Goal: Task Accomplishment & Management: Complete application form

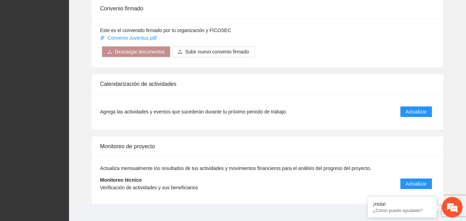
scroll to position [553, 0]
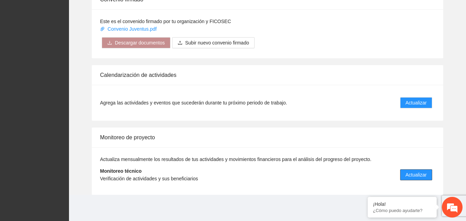
click at [416, 177] on span "Actualizar" at bounding box center [416, 175] width 21 height 8
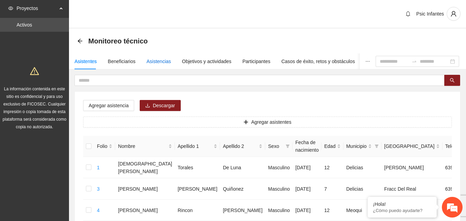
click at [161, 63] on div "Asistencias" at bounding box center [159, 62] width 24 height 8
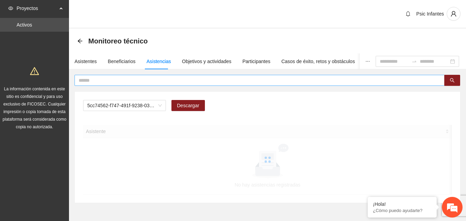
click at [150, 82] on input "text" at bounding box center [257, 81] width 356 height 8
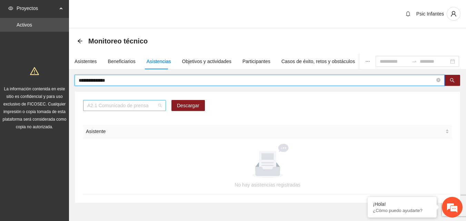
scroll to position [88, 0]
click at [158, 108] on span "A2.1 Comunicado de prensa" at bounding box center [124, 105] width 75 height 10
type input "**********"
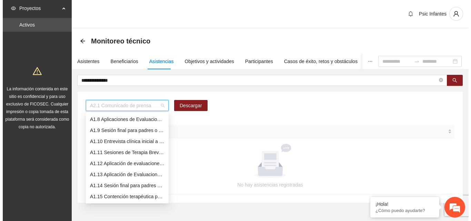
scroll to position [66, 0]
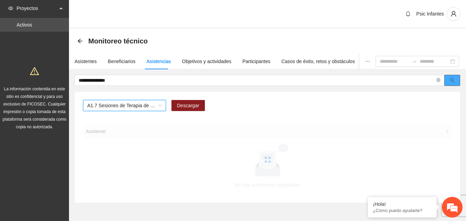
click at [454, 82] on icon "search" at bounding box center [452, 80] width 5 height 5
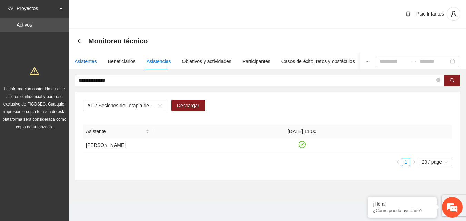
click at [85, 61] on div "Asistentes" at bounding box center [86, 62] width 22 height 8
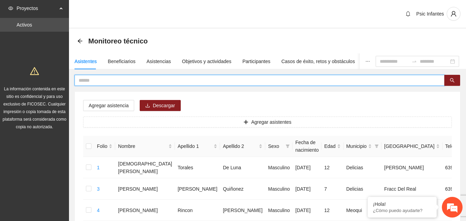
click at [127, 80] on input "text" at bounding box center [257, 81] width 356 height 8
type input "**********"
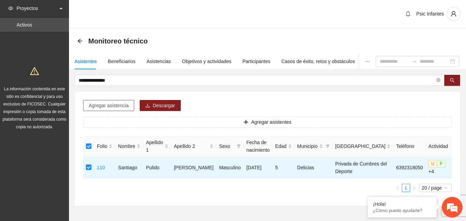
click at [115, 108] on span "Agregar asistencia" at bounding box center [109, 106] width 40 height 8
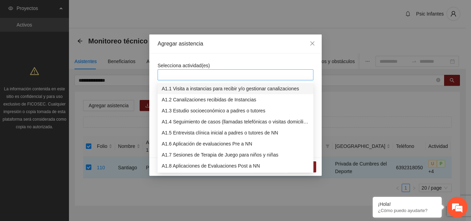
click at [199, 75] on div at bounding box center [235, 75] width 152 height 8
click at [188, 158] on div "A1.7 Sesiones de Terapia de Juego para niños y niñas" at bounding box center [236, 155] width 148 height 8
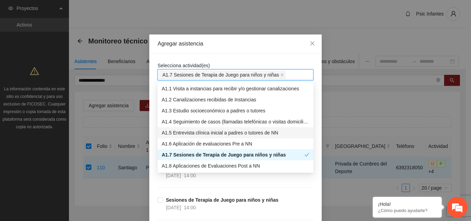
click at [224, 49] on div "Agregar asistencia" at bounding box center [235, 43] width 172 height 19
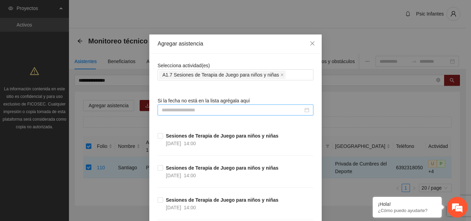
click at [187, 110] on input at bounding box center [232, 110] width 141 height 8
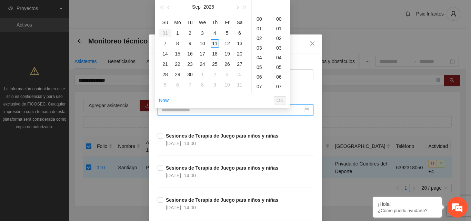
click at [215, 43] on div "11" at bounding box center [215, 43] width 8 height 8
click at [261, 37] on div "11" at bounding box center [261, 37] width 19 height 10
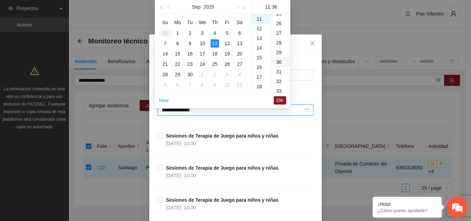
click at [278, 63] on div "30" at bounding box center [280, 62] width 19 height 10
type input "**********"
click at [283, 101] on span "OK" at bounding box center [280, 101] width 7 height 8
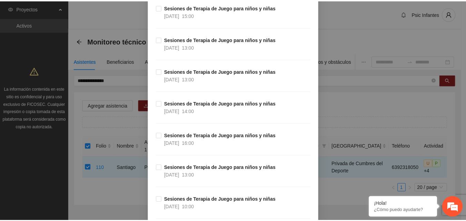
scroll to position [6090, 0]
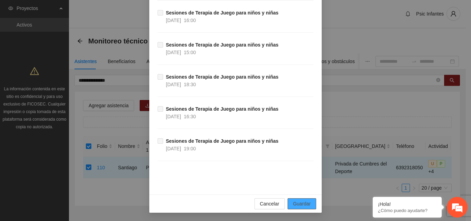
click at [309, 207] on button "Guardar" at bounding box center [302, 203] width 29 height 11
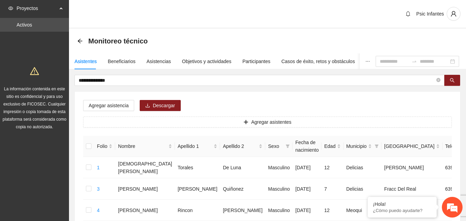
click at [126, 79] on input "**********" at bounding box center [257, 81] width 356 height 8
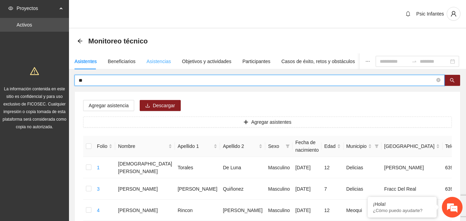
type input "**"
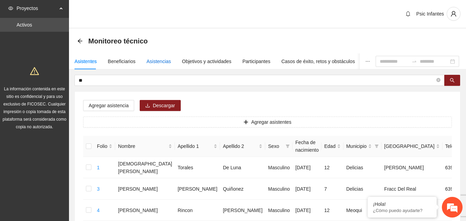
click at [149, 62] on div "Asistencias" at bounding box center [159, 62] width 24 height 8
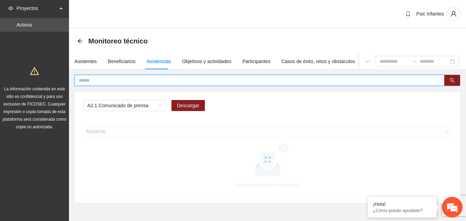
click at [129, 81] on input "text" at bounding box center [257, 81] width 356 height 8
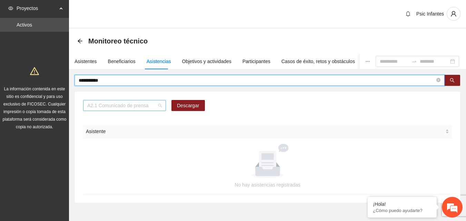
scroll to position [88, 0]
click at [153, 108] on span "A2.1 Comunicado de prensa" at bounding box center [124, 105] width 75 height 10
type input "**********"
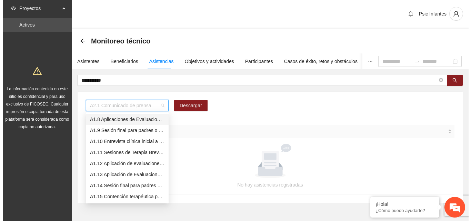
scroll to position [66, 0]
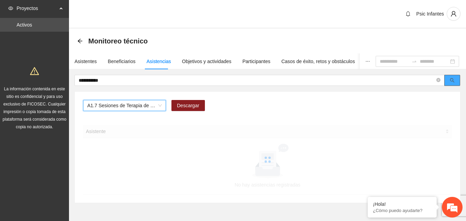
click at [454, 83] on span "search" at bounding box center [452, 81] width 5 height 6
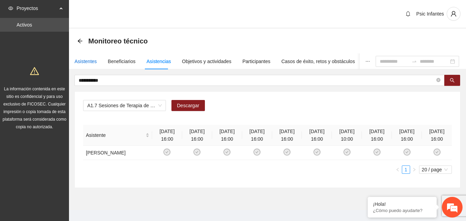
click at [86, 62] on div "Asistentes" at bounding box center [86, 62] width 22 height 8
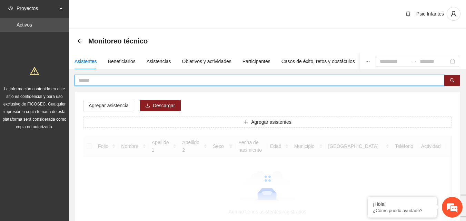
click at [110, 81] on input "text" at bounding box center [257, 81] width 356 height 8
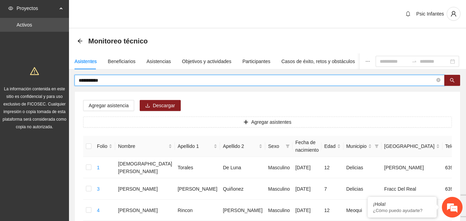
type input "**********"
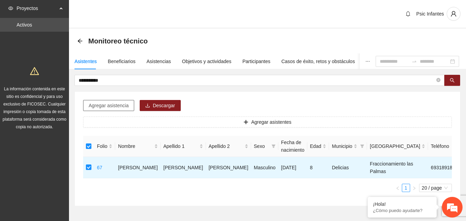
click at [117, 103] on span "Agregar asistencia" at bounding box center [109, 106] width 40 height 8
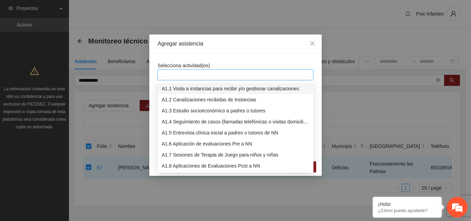
click at [189, 75] on div at bounding box center [235, 75] width 152 height 8
click at [191, 157] on div "A1.7 Sesiones de Terapia de Juego para niños y niñas" at bounding box center [236, 155] width 148 height 8
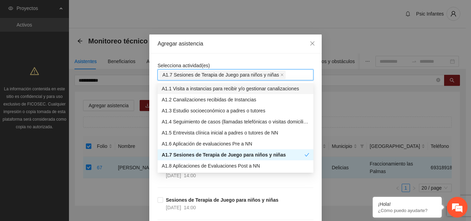
click at [227, 50] on div "Agregar asistencia" at bounding box center [235, 43] width 172 height 19
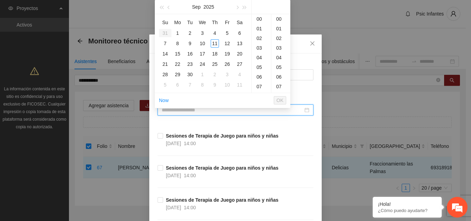
click at [191, 111] on input at bounding box center [232, 110] width 141 height 8
click at [216, 42] on div "11" at bounding box center [215, 43] width 8 height 8
click at [202, 42] on div "10" at bounding box center [202, 43] width 8 height 8
click at [262, 70] on div "17" at bounding box center [261, 67] width 19 height 10
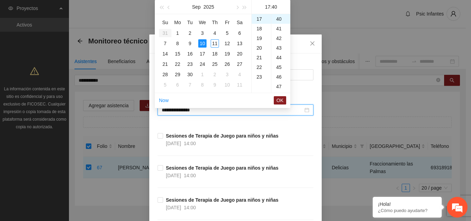
scroll to position [0, 0]
click at [280, 18] on div "00" at bounding box center [280, 19] width 19 height 10
type input "**********"
click at [279, 101] on span "OK" at bounding box center [280, 101] width 7 height 8
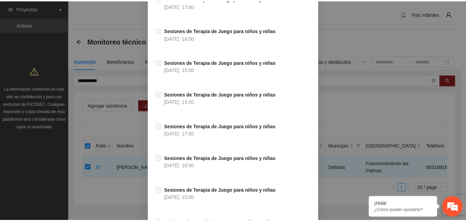
scroll to position [6090, 0]
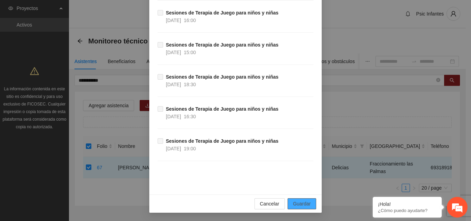
click at [305, 206] on span "Guardar" at bounding box center [302, 204] width 18 height 8
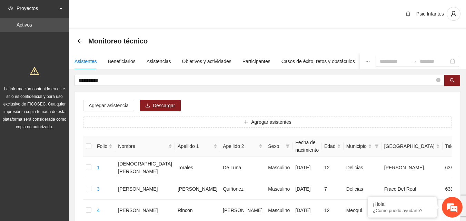
click at [298, 27] on div "Psic Infantes" at bounding box center [267, 14] width 397 height 29
click at [79, 40] on icon "arrow-left" at bounding box center [80, 41] width 6 height 6
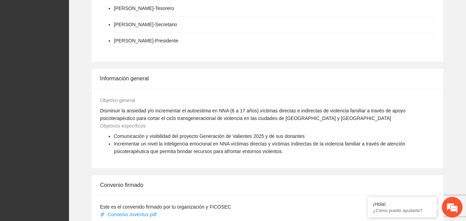
scroll to position [553, 0]
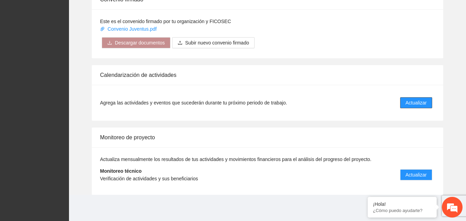
click at [416, 105] on span "Actualizar" at bounding box center [416, 103] width 21 height 8
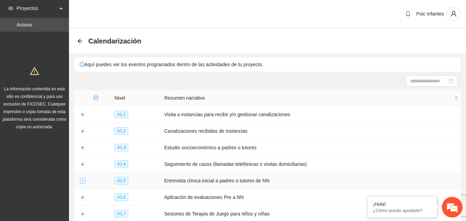
click at [83, 179] on button "Expand row" at bounding box center [83, 181] width 6 height 6
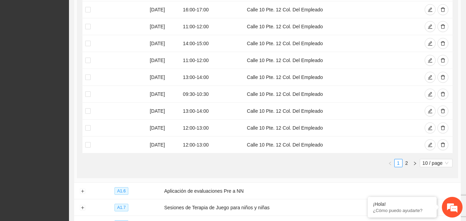
scroll to position [251, 0]
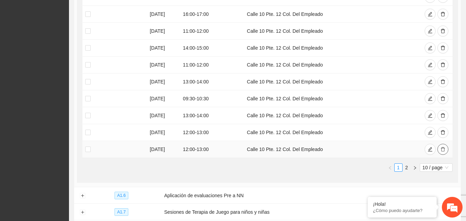
click at [441, 147] on icon "delete" at bounding box center [442, 149] width 5 height 5
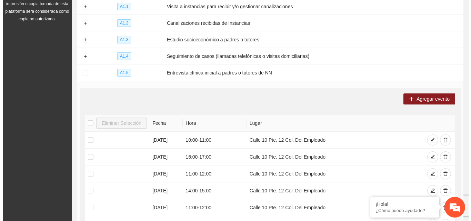
scroll to position [122, 0]
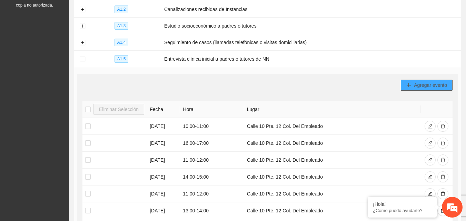
click at [421, 84] on span "Agregar evento" at bounding box center [430, 85] width 33 height 8
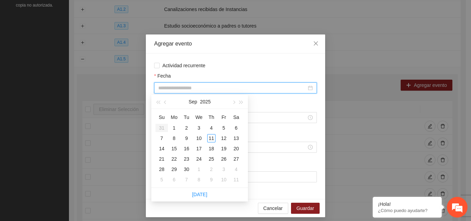
click at [261, 87] on input "Fecha" at bounding box center [232, 88] width 148 height 8
type input "**********"
click at [225, 137] on div "12" at bounding box center [224, 138] width 8 height 8
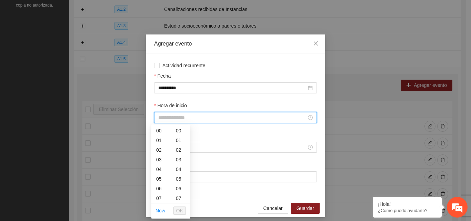
click at [211, 118] on input "Hora de inicio" at bounding box center [232, 118] width 148 height 8
click at [159, 176] on div "12" at bounding box center [160, 178] width 19 height 10
type input "*****"
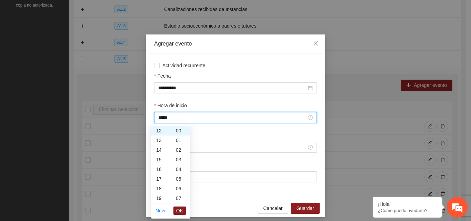
click at [184, 215] on li "OK" at bounding box center [180, 211] width 12 height 12
click at [180, 210] on span "OK" at bounding box center [179, 211] width 7 height 8
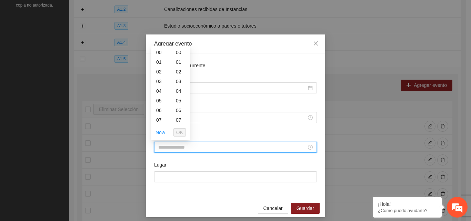
click at [182, 148] on input "Hora de fin" at bounding box center [232, 147] width 148 height 8
click at [157, 63] on div "13" at bounding box center [160, 63] width 19 height 10
type input "*****"
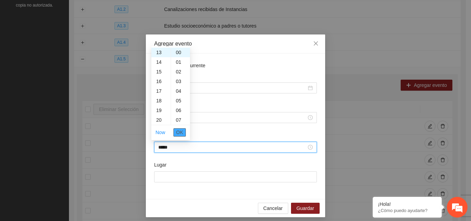
click at [180, 135] on span "OK" at bounding box center [179, 133] width 7 height 8
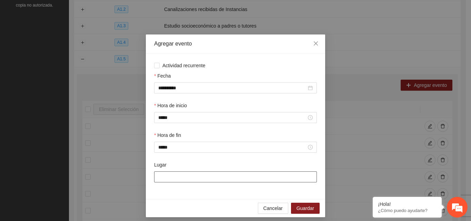
click at [164, 179] on input "Lugar" at bounding box center [235, 176] width 163 height 11
type input "**********"
click at [300, 209] on span "Guardar" at bounding box center [306, 209] width 18 height 8
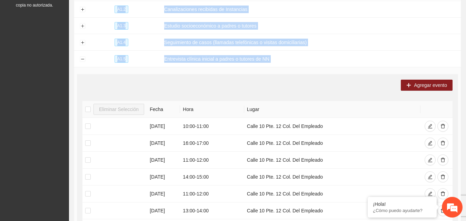
drag, startPoint x: 465, startPoint y: 118, endPoint x: 460, endPoint y: 171, distance: 52.7
click at [460, 171] on section "Calendarización Aquí puedes ver los eventos programados dentro de las actividad…" at bounding box center [267, 167] width 397 height 520
click at [432, 84] on span "Agregar evento" at bounding box center [430, 85] width 33 height 8
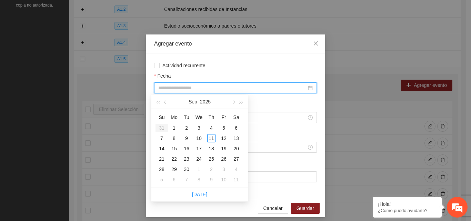
click at [189, 89] on input "Fecha" at bounding box center [232, 88] width 148 height 8
type input "**********"
click at [172, 149] on div "15" at bounding box center [174, 149] width 8 height 8
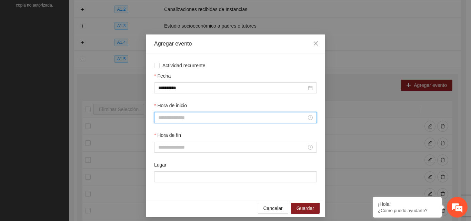
click at [179, 119] on input "Hora de inicio" at bounding box center [232, 118] width 148 height 8
click at [161, 148] on div "10" at bounding box center [160, 147] width 19 height 10
type input "*****"
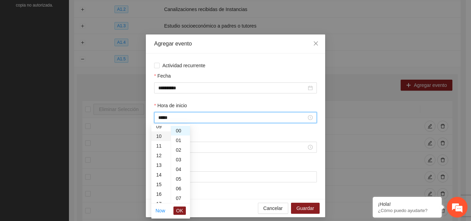
scroll to position [97, 0]
click at [182, 212] on span "OK" at bounding box center [179, 211] width 7 height 8
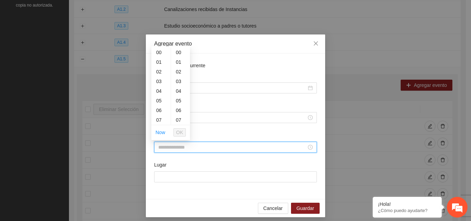
click at [193, 145] on input "Hora de fin" at bounding box center [232, 147] width 148 height 8
click at [158, 90] on div "11" at bounding box center [160, 90] width 19 height 10
type input "*****"
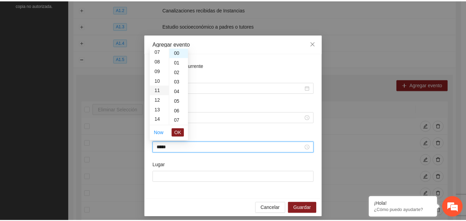
scroll to position [106, 0]
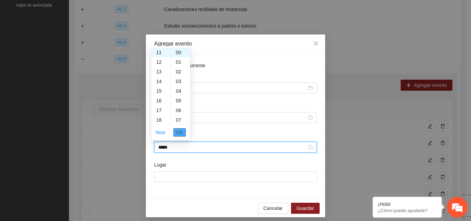
click at [180, 130] on span "OK" at bounding box center [179, 133] width 7 height 8
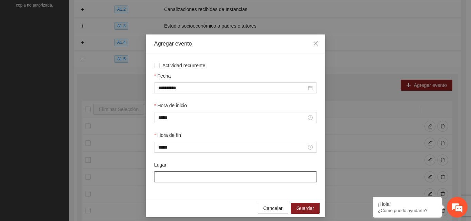
click at [172, 173] on input "Lugar" at bounding box center [235, 176] width 163 height 11
type input "**********"
click at [307, 209] on span "Guardar" at bounding box center [306, 209] width 18 height 8
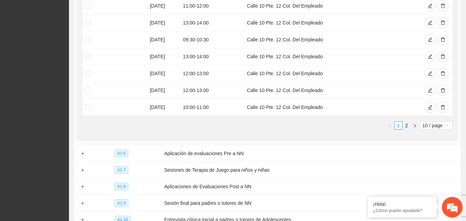
scroll to position [296, 0]
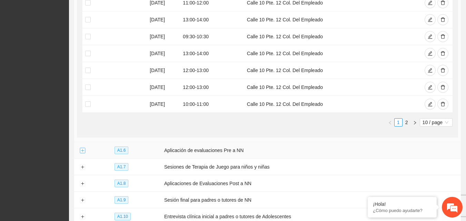
click at [81, 148] on button "Expand row" at bounding box center [83, 151] width 6 height 6
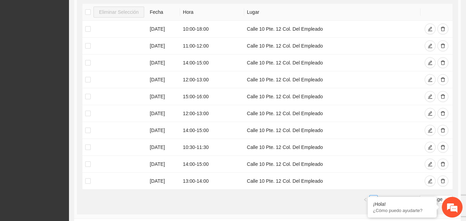
scroll to position [486, 0]
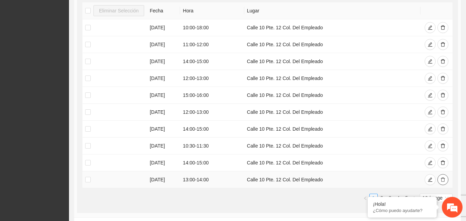
click at [443, 180] on icon "delete" at bounding box center [443, 180] width 4 height 4
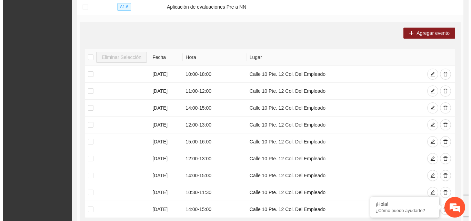
scroll to position [432, 0]
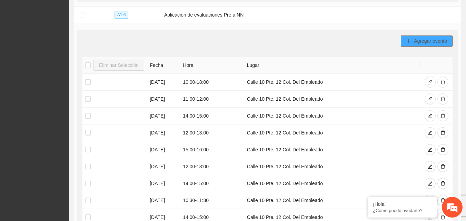
click at [429, 37] on span "Agregar evento" at bounding box center [430, 41] width 33 height 8
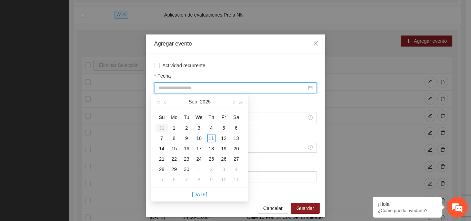
click at [261, 86] on input "Fecha" at bounding box center [232, 88] width 148 height 8
type input "**********"
click at [221, 138] on div "12" at bounding box center [224, 138] width 8 height 8
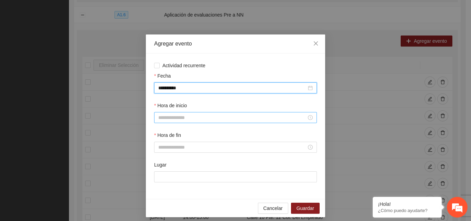
click at [178, 119] on input "Hora de inicio" at bounding box center [232, 118] width 148 height 8
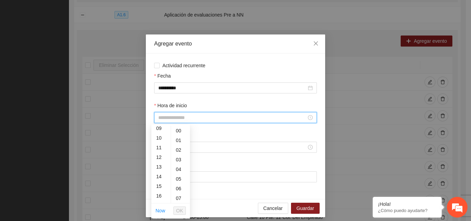
scroll to position [96, 0]
click at [159, 159] on div "13" at bounding box center [160, 161] width 19 height 10
type input "*****"
click at [184, 215] on li "OK" at bounding box center [180, 211] width 12 height 12
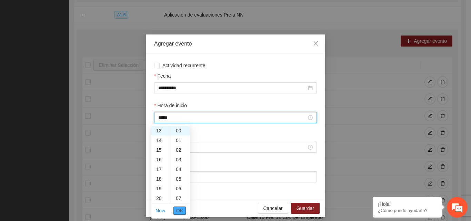
click at [182, 214] on span "OK" at bounding box center [179, 211] width 7 height 8
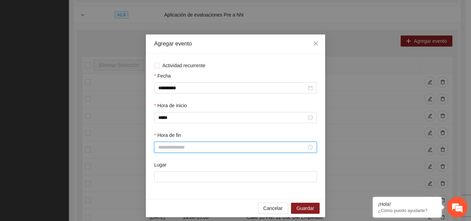
click at [187, 145] on input "Hora de fin" at bounding box center [232, 147] width 148 height 8
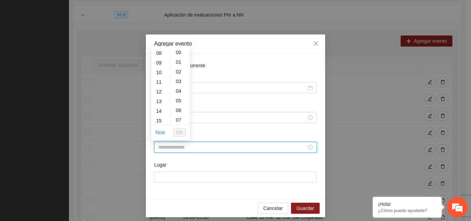
scroll to position [78, 0]
click at [161, 109] on div "14" at bounding box center [160, 110] width 19 height 10
type input "*****"
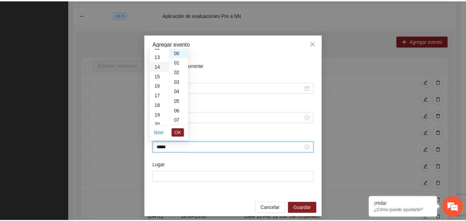
scroll to position [135, 0]
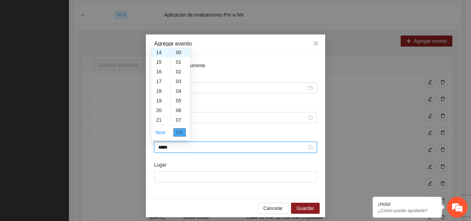
click at [181, 131] on span "OK" at bounding box center [179, 133] width 7 height 8
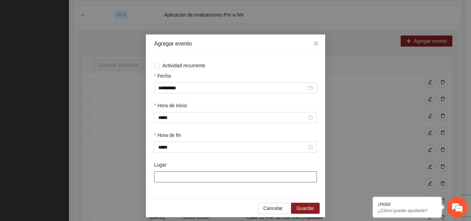
click at [176, 177] on input "Lugar" at bounding box center [235, 176] width 163 height 11
type input "**********"
click at [303, 209] on span "Guardar" at bounding box center [306, 209] width 18 height 8
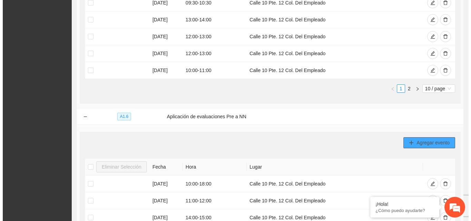
scroll to position [328, 0]
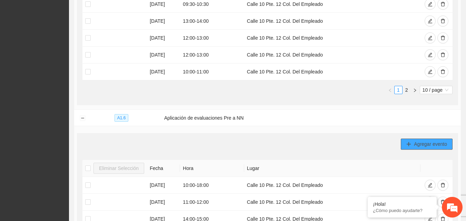
click at [423, 141] on span "Agregar evento" at bounding box center [430, 144] width 33 height 8
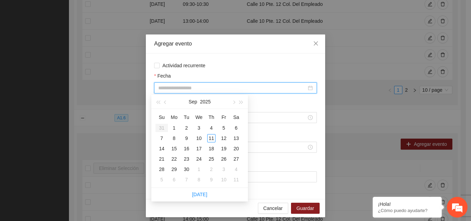
click at [245, 88] on input "Fecha" at bounding box center [232, 88] width 148 height 8
type input "**********"
click at [172, 148] on div "15" at bounding box center [174, 149] width 8 height 8
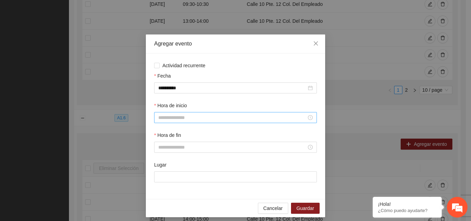
click at [172, 120] on div at bounding box center [235, 117] width 163 height 11
click at [172, 120] on input "Hora de inicio" at bounding box center [232, 118] width 148 height 8
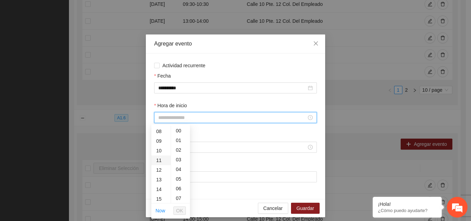
click at [161, 158] on div "11" at bounding box center [160, 161] width 19 height 10
type input "*****"
click at [182, 212] on span "OK" at bounding box center [179, 211] width 7 height 8
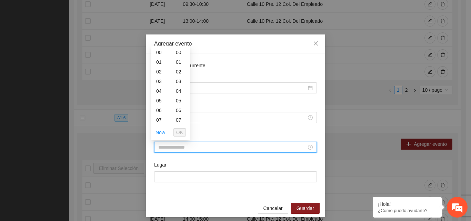
click at [164, 150] on input "Hora de fin" at bounding box center [232, 147] width 148 height 8
click at [160, 76] on div "12" at bounding box center [160, 76] width 19 height 10
type input "*****"
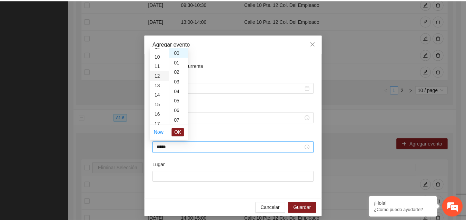
scroll to position [116, 0]
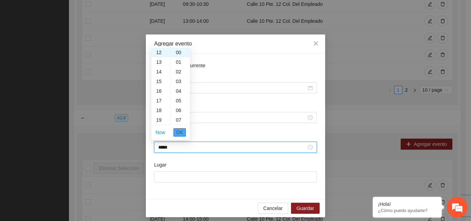
click at [180, 134] on span "OK" at bounding box center [179, 133] width 7 height 8
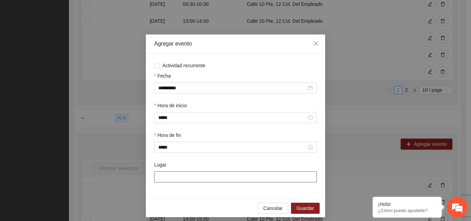
click at [171, 176] on input "Lugar" at bounding box center [235, 176] width 163 height 11
type input "**********"
click at [304, 209] on span "Guardar" at bounding box center [306, 209] width 18 height 8
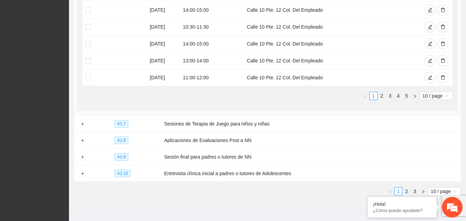
scroll to position [601, 0]
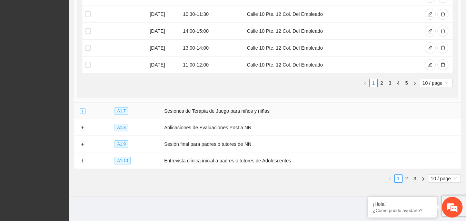
click at [80, 111] on button "Expand row" at bounding box center [83, 112] width 6 height 6
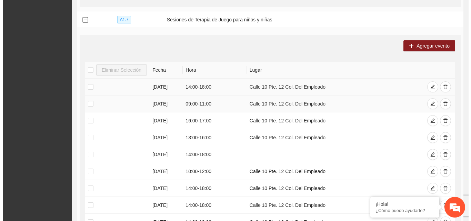
scroll to position [704, 0]
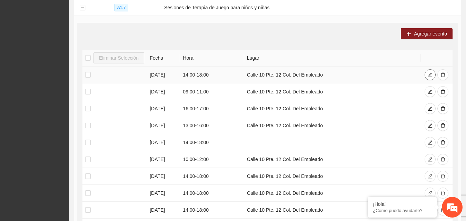
click at [428, 72] on icon "edit" at bounding box center [430, 74] width 5 height 5
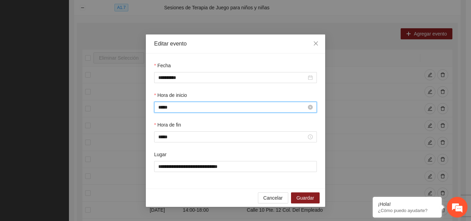
click at [184, 106] on input "*****" at bounding box center [232, 107] width 148 height 8
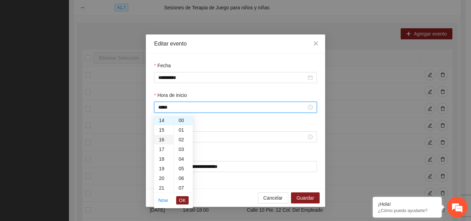
click at [163, 140] on div "16" at bounding box center [163, 140] width 19 height 10
type input "*****"
click at [186, 200] on button "OK" at bounding box center [182, 200] width 12 height 8
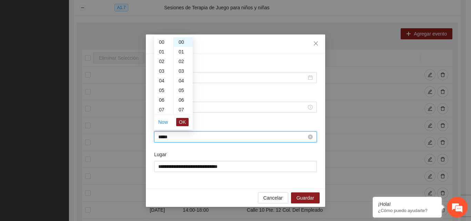
click at [183, 137] on input "*****" at bounding box center [232, 137] width 148 height 8
click at [163, 45] on div "17" at bounding box center [163, 46] width 19 height 10
type input "*****"
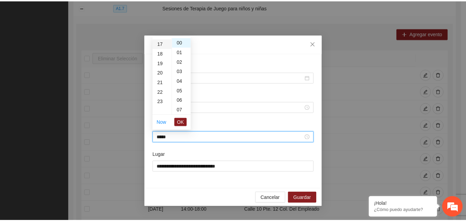
scroll to position [164, 0]
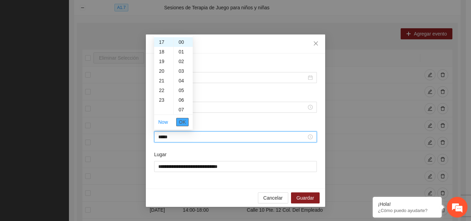
click at [181, 121] on span "OK" at bounding box center [182, 122] width 7 height 8
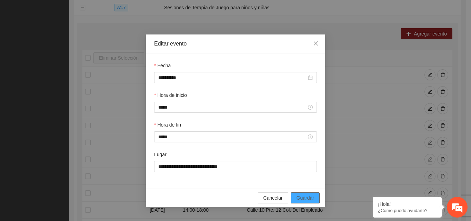
click at [311, 199] on span "Guardar" at bounding box center [306, 198] width 18 height 8
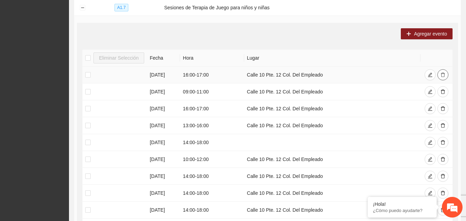
click at [441, 73] on icon "delete" at bounding box center [442, 74] width 5 height 5
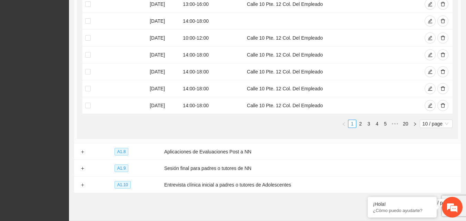
scroll to position [833, 0]
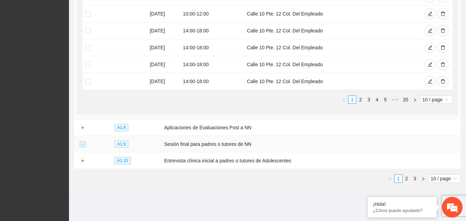
click at [82, 142] on button "Expand row" at bounding box center [83, 145] width 6 height 6
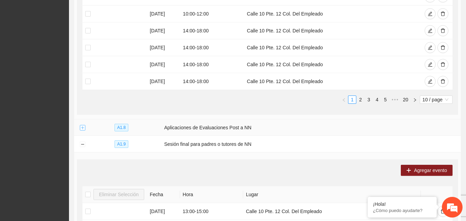
click at [83, 125] on button "Expand row" at bounding box center [83, 128] width 6 height 6
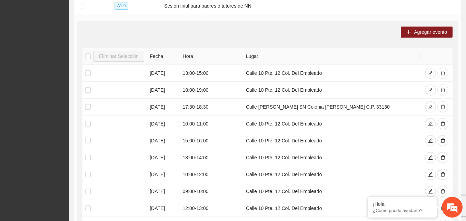
scroll to position [1226, 0]
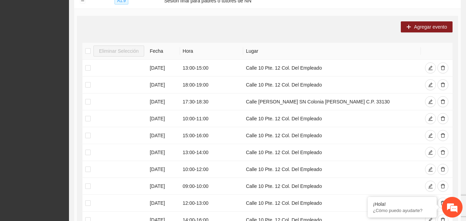
drag, startPoint x: 466, startPoint y: 186, endPoint x: 467, endPoint y: 171, distance: 15.6
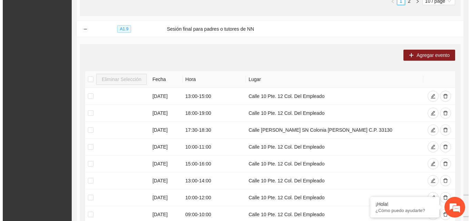
scroll to position [1200, 0]
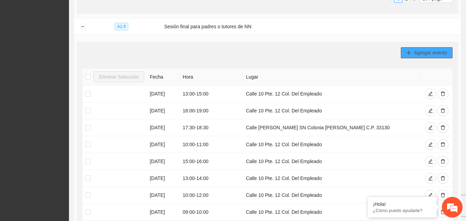
click at [420, 53] on span "Agregar evento" at bounding box center [430, 53] width 33 height 8
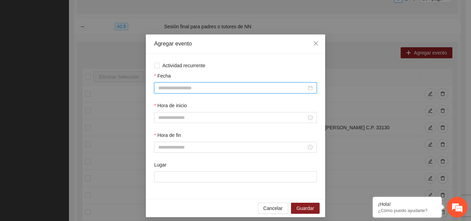
click at [206, 87] on input "Fecha" at bounding box center [232, 88] width 148 height 8
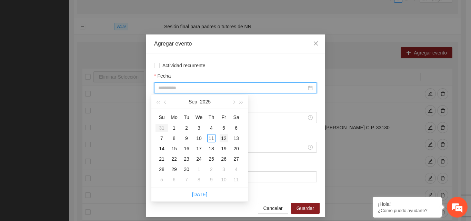
type input "**********"
click at [224, 137] on div "12" at bounding box center [224, 138] width 8 height 8
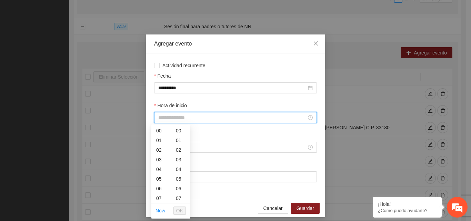
click at [184, 117] on input "Hora de inicio" at bounding box center [232, 118] width 148 height 8
click at [159, 176] on div "15" at bounding box center [160, 175] width 19 height 10
type input "*****"
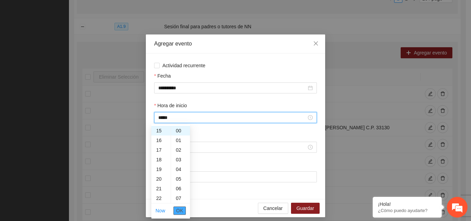
click at [181, 211] on span "OK" at bounding box center [179, 211] width 7 height 8
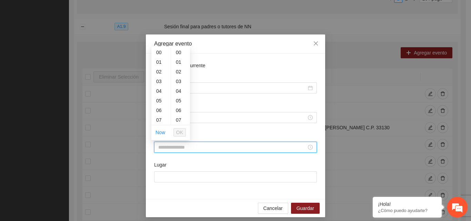
click at [186, 146] on input "Hora de fin" at bounding box center [232, 147] width 148 height 8
click at [159, 95] on div "16" at bounding box center [160, 95] width 19 height 10
type input "*****"
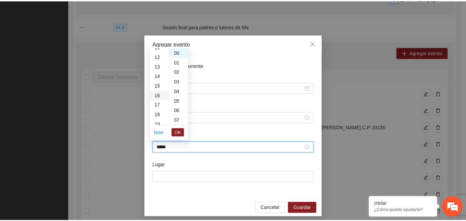
scroll to position [155, 0]
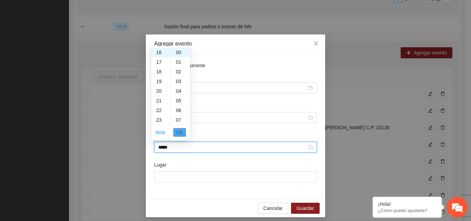
click at [181, 132] on span "OK" at bounding box center [179, 133] width 7 height 8
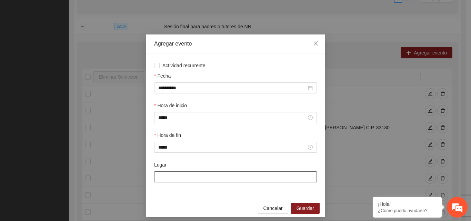
click at [178, 176] on input "Lugar" at bounding box center [235, 176] width 163 height 11
type input "**********"
click at [306, 211] on span "Guardar" at bounding box center [306, 209] width 18 height 8
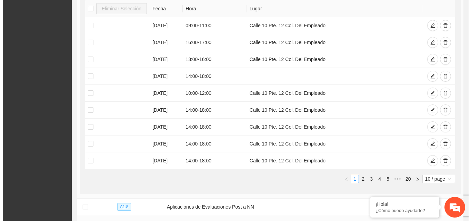
scroll to position [756, 0]
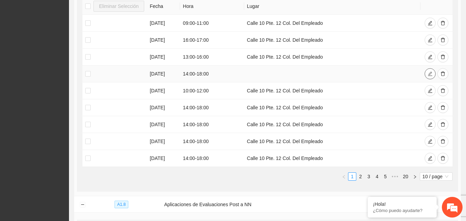
click at [429, 72] on icon "edit" at bounding box center [430, 74] width 4 height 4
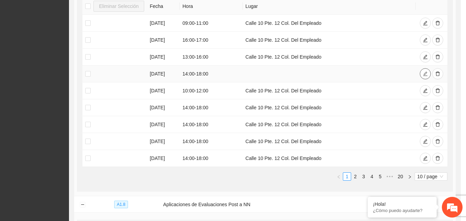
type input "**********"
type input "*****"
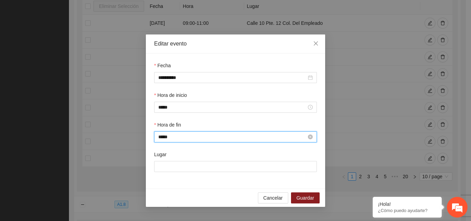
scroll to position [174, 0]
click at [211, 139] on input "*****" at bounding box center [232, 137] width 148 height 8
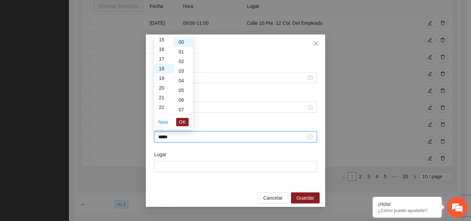
scroll to position [146, 0]
click at [162, 60] on div "17" at bounding box center [163, 60] width 19 height 10
type input "*****"
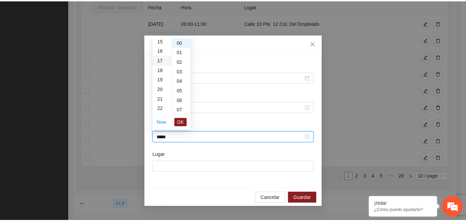
scroll to position [164, 0]
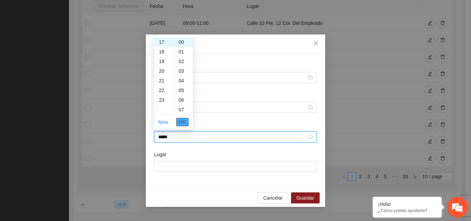
click at [183, 124] on span "OK" at bounding box center [182, 122] width 7 height 8
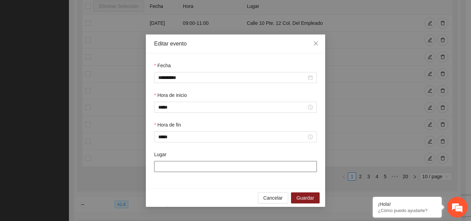
click at [173, 168] on input "Lugar" at bounding box center [235, 166] width 163 height 11
type input "**********"
click at [312, 204] on div "Cancelar Guardar" at bounding box center [235, 198] width 179 height 18
click at [310, 198] on span "Guardar" at bounding box center [306, 198] width 18 height 8
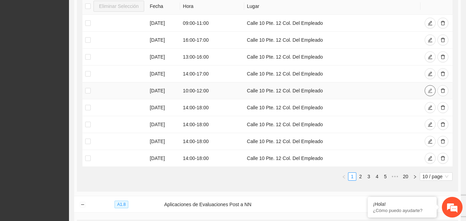
click at [428, 89] on icon "edit" at bounding box center [430, 90] width 5 height 5
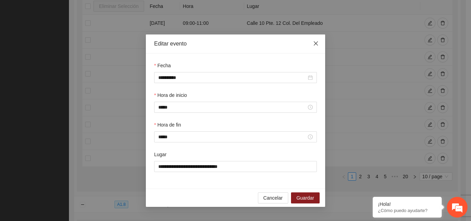
click at [314, 42] on icon "close" at bounding box center [316, 44] width 6 height 6
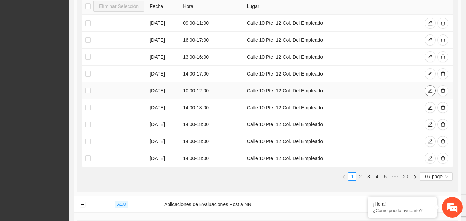
click at [429, 89] on icon "edit" at bounding box center [430, 90] width 5 height 5
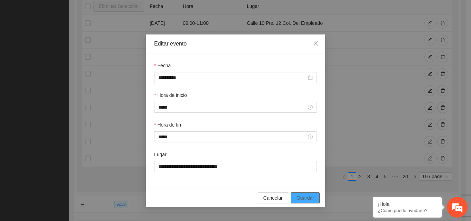
click at [298, 195] on span "Guardar" at bounding box center [306, 198] width 18 height 8
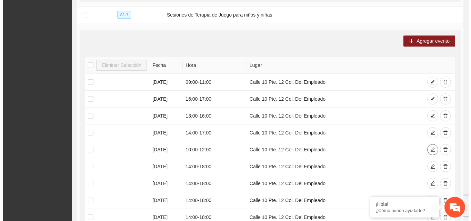
scroll to position [694, 0]
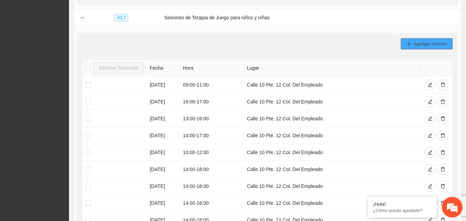
click at [420, 40] on span "Agregar evento" at bounding box center [430, 44] width 33 height 8
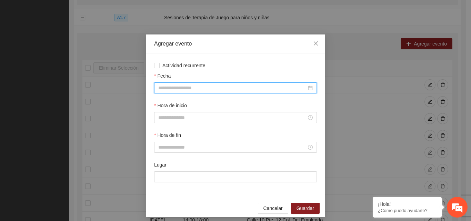
click at [224, 90] on input "Fecha" at bounding box center [232, 88] width 148 height 8
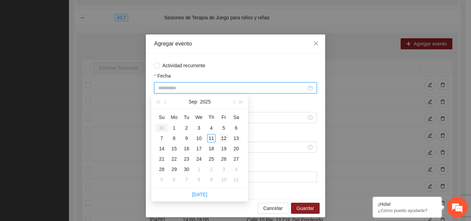
click at [224, 139] on div "12" at bounding box center [224, 138] width 8 height 8
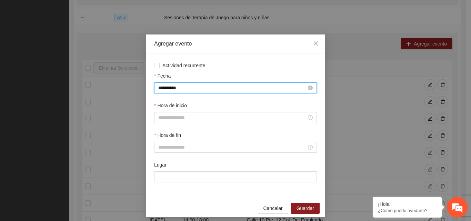
click at [214, 90] on input "**********" at bounding box center [232, 88] width 148 height 8
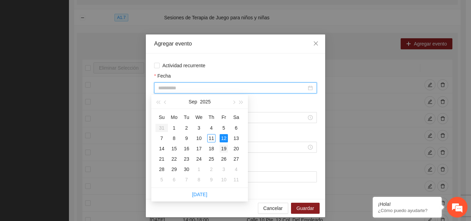
type input "**********"
click at [225, 148] on div "19" at bounding box center [224, 149] width 8 height 8
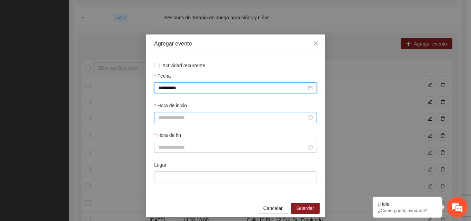
click at [177, 117] on input "Hora de inicio" at bounding box center [232, 118] width 148 height 8
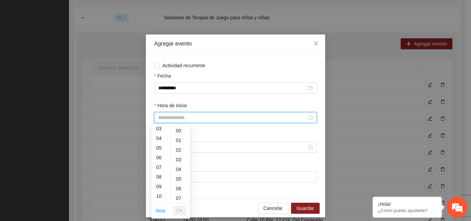
scroll to position [41, 0]
click at [161, 187] on div "10" at bounding box center [160, 186] width 19 height 10
type input "*****"
click at [180, 213] on span "OK" at bounding box center [179, 211] width 7 height 8
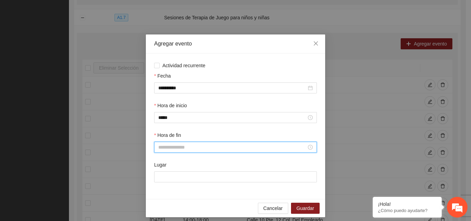
click at [180, 148] on input "Hora de fin" at bounding box center [232, 147] width 148 height 8
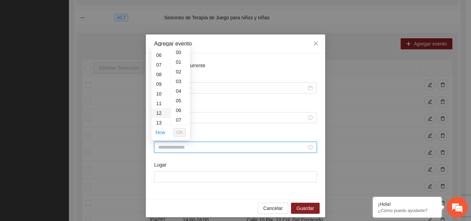
click at [162, 112] on div "12" at bounding box center [160, 113] width 19 height 10
type input "*****"
click at [178, 132] on span "OK" at bounding box center [179, 133] width 7 height 8
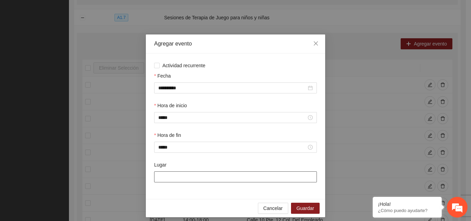
click at [183, 177] on input "Lugar" at bounding box center [235, 176] width 163 height 11
type input "**********"
click at [306, 210] on span "Guardar" at bounding box center [306, 209] width 18 height 8
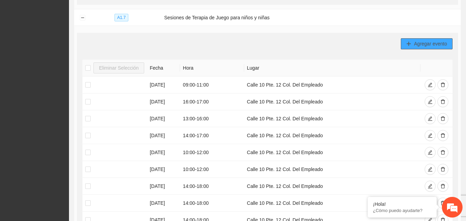
click at [414, 42] on span "Agregar evento" at bounding box center [430, 44] width 33 height 8
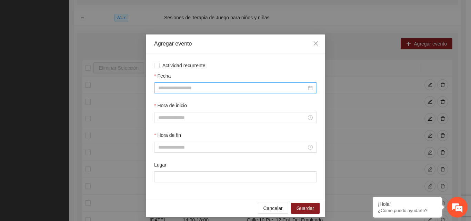
click at [188, 91] on input "Fecha" at bounding box center [232, 88] width 148 height 8
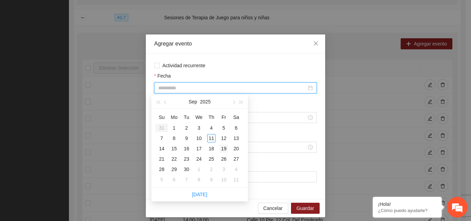
type input "**********"
click at [222, 151] on div "19" at bounding box center [224, 149] width 8 height 8
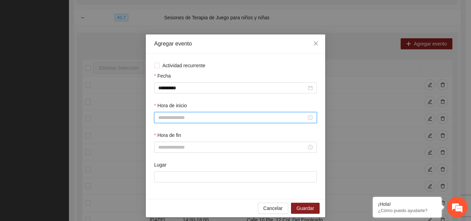
click at [181, 115] on input "Hora de inicio" at bounding box center [232, 118] width 148 height 8
click at [160, 161] on div "16" at bounding box center [160, 161] width 19 height 10
type input "*****"
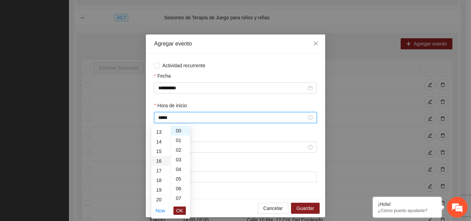
scroll to position [155, 0]
click at [181, 209] on span "OK" at bounding box center [179, 211] width 7 height 8
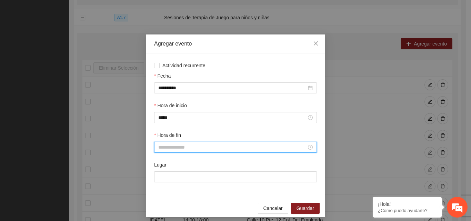
click at [173, 149] on input "Hora de fin" at bounding box center [232, 147] width 148 height 8
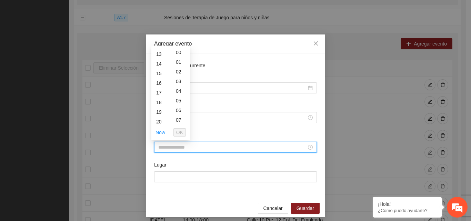
scroll to position [124, 0]
click at [161, 101] on div "18" at bounding box center [160, 102] width 19 height 10
type input "*****"
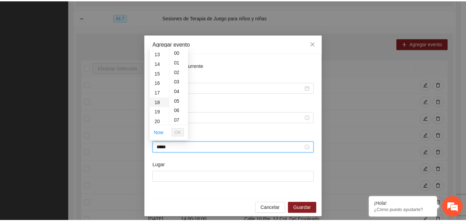
scroll to position [174, 0]
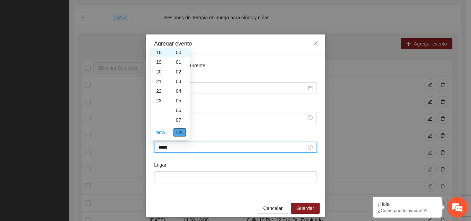
click at [182, 133] on span "OK" at bounding box center [179, 133] width 7 height 8
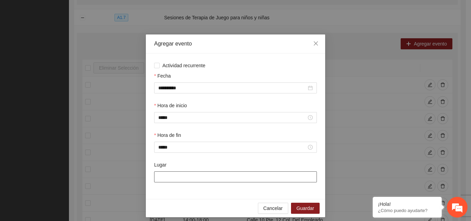
click at [183, 178] on input "Lugar" at bounding box center [235, 176] width 163 height 11
type input "**********"
click at [301, 209] on span "Guardar" at bounding box center [306, 209] width 18 height 8
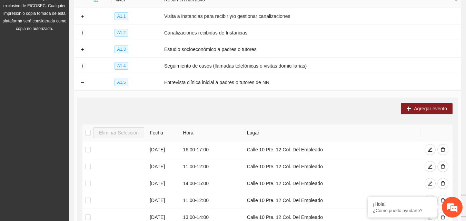
scroll to position [0, 0]
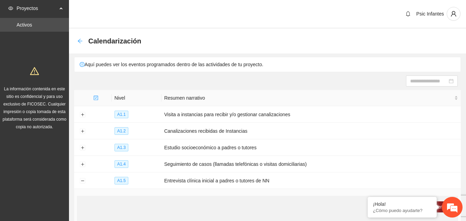
click at [80, 43] on icon "arrow-left" at bounding box center [80, 41] width 4 height 4
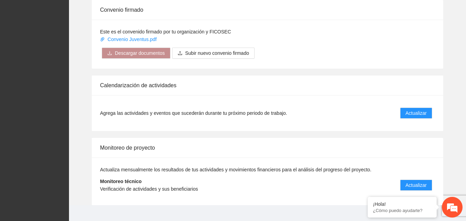
scroll to position [553, 0]
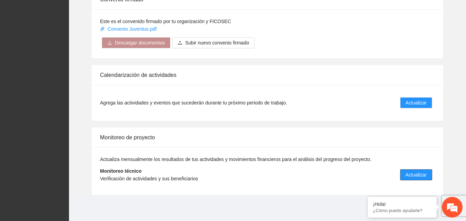
click at [427, 174] on button "Actualizar" at bounding box center [416, 174] width 32 height 11
